Goal: Task Accomplishment & Management: Manage account settings

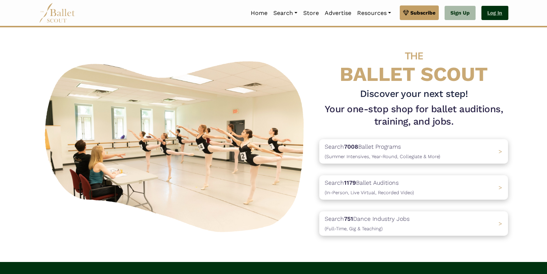
click at [495, 13] on link "Log In" at bounding box center [495, 13] width 27 height 15
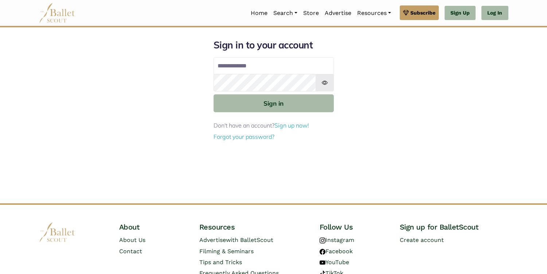
click at [316, 55] on form "Sign in to your account Email address Password Sign in Don't have an account? S…" at bounding box center [274, 90] width 120 height 102
click at [315, 57] on form "Sign in to your account Email address Password Sign in Don't have an account? S…" at bounding box center [274, 90] width 120 height 102
click at [311, 64] on input "Email address" at bounding box center [274, 66] width 120 height 18
